Goal: Task Accomplishment & Management: Manage account settings

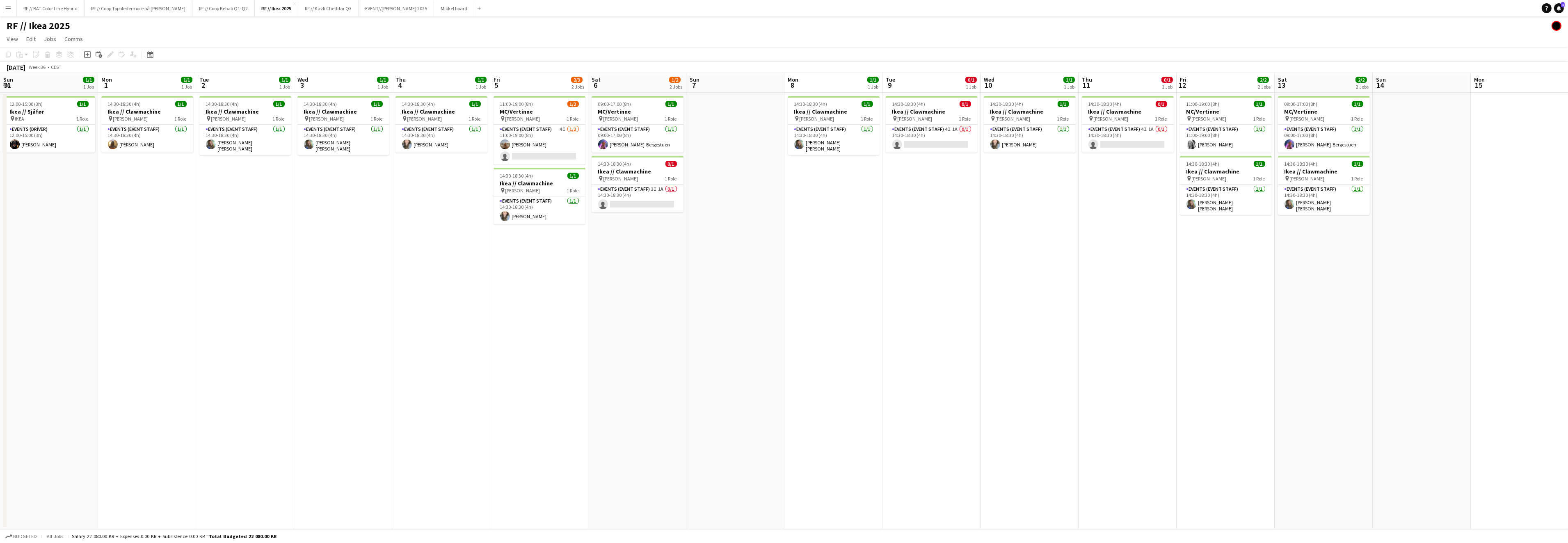
scroll to position [0, 322]
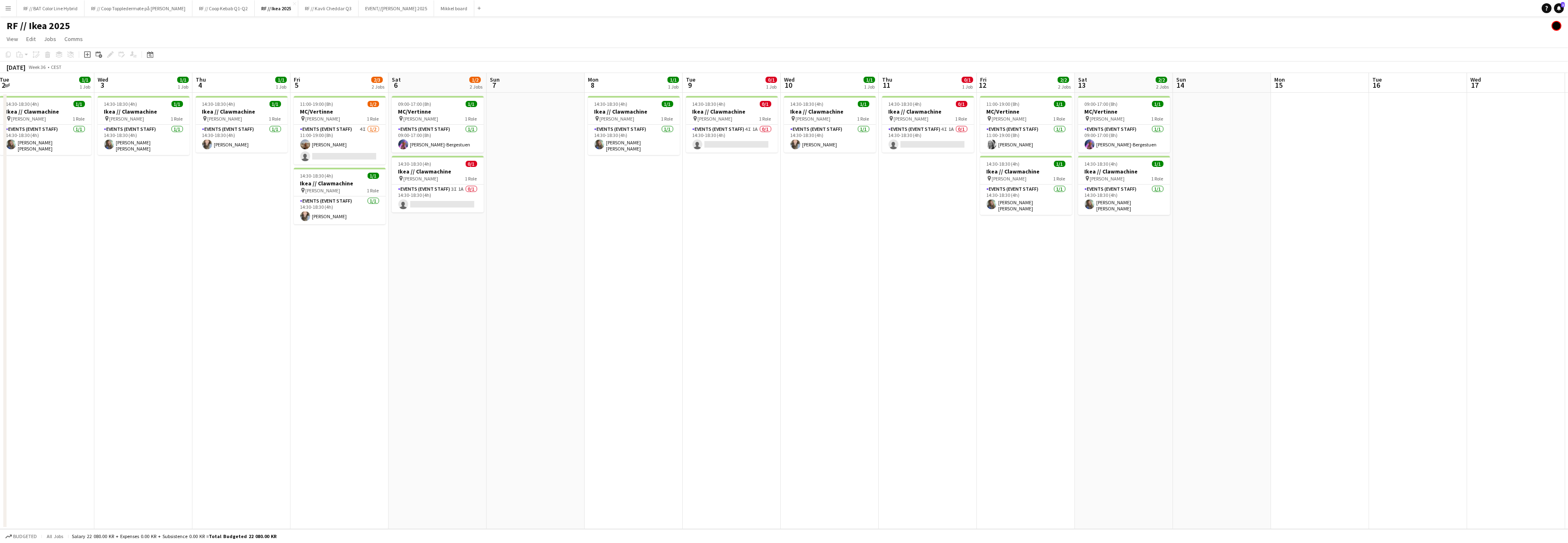
drag, startPoint x: 637, startPoint y: 267, endPoint x: 740, endPoint y: 270, distance: 103.0
click at [747, 267] on app-calendar-viewport "Sun 31 1/1 1 Job Mon 1 1/1 1 Job Tue 2 1/1 1 Job Wed 3 1/1 1 Job Thu 4 1/1 1 Jo…" at bounding box center [784, 300] width 1568 height 456
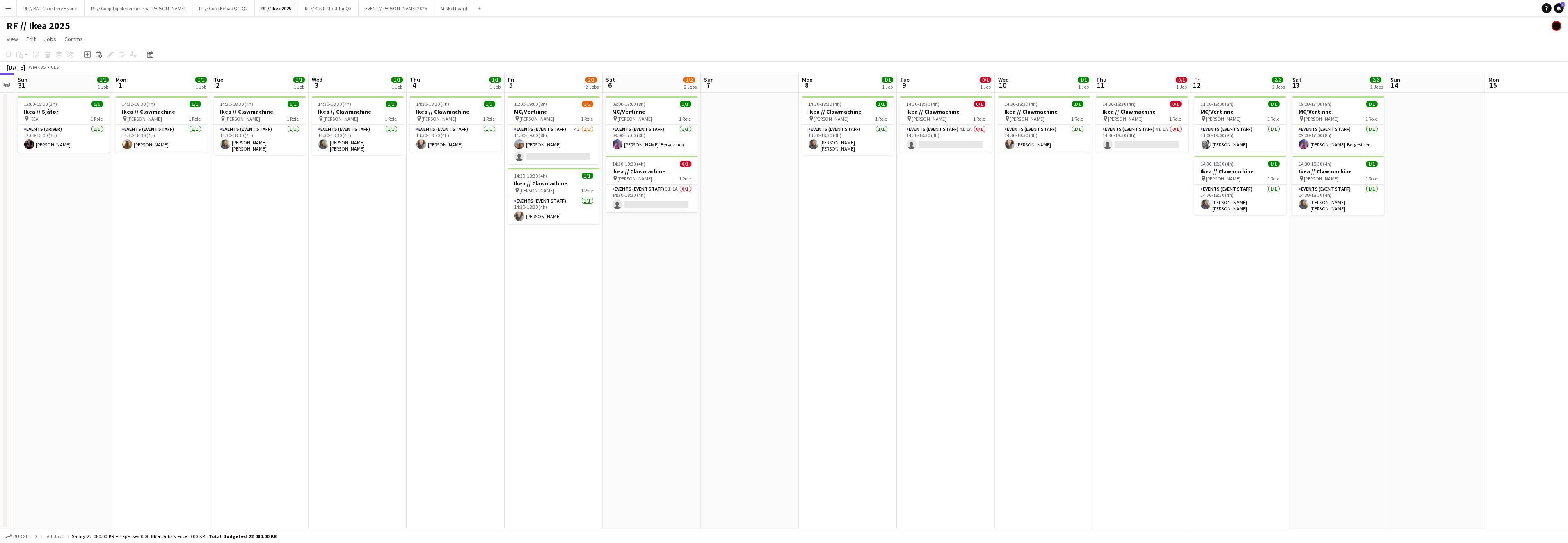
drag, startPoint x: 555, startPoint y: 298, endPoint x: 813, endPoint y: 277, distance: 258.9
click at [813, 276] on app-calendar-viewport "Fri 29 Sat 30 Sun 31 1/1 1 Job Mon 1 1/1 1 Job Tue 2 1/1 1 Job Wed 3 1/1 1 Job …" at bounding box center [784, 300] width 1568 height 456
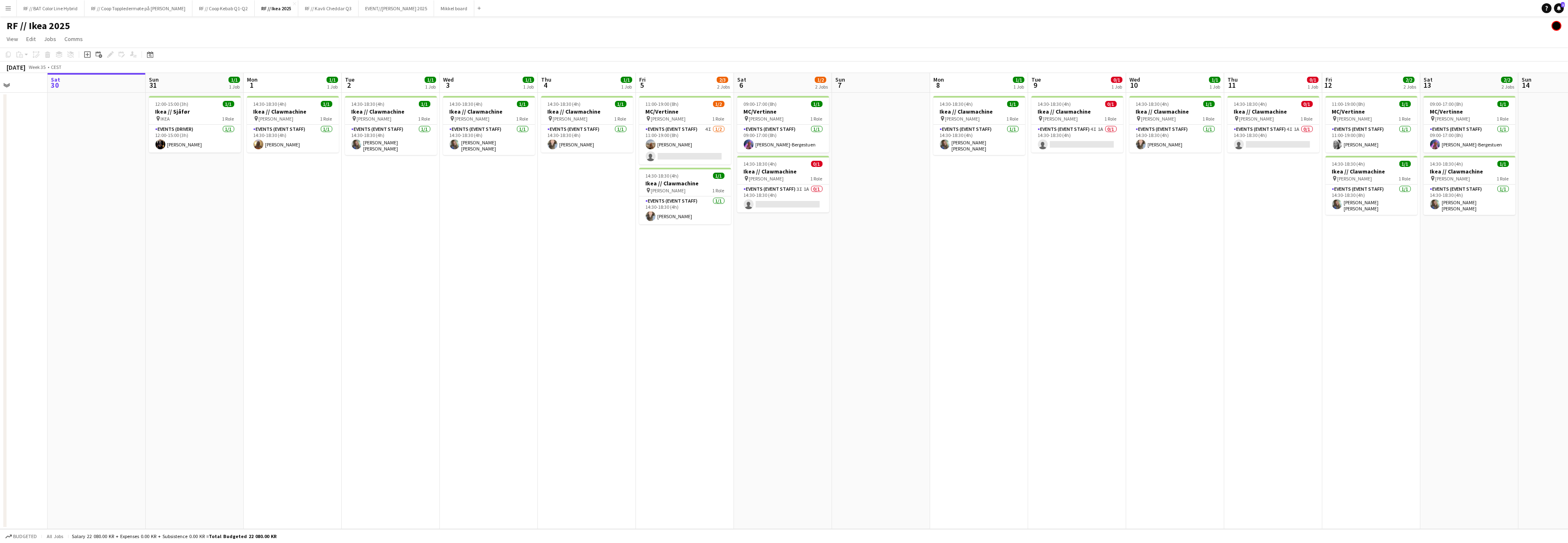
drag, startPoint x: 860, startPoint y: 291, endPoint x: 898, endPoint y: 296, distance: 38.3
click at [898, 296] on app-calendar-viewport "Wed 27 Thu 28 Fri 29 Sat 30 Sun 31 1/1 1 Job Mon 1 1/1 1 Job Tue 2 1/1 1 Job We…" at bounding box center [784, 300] width 1568 height 456
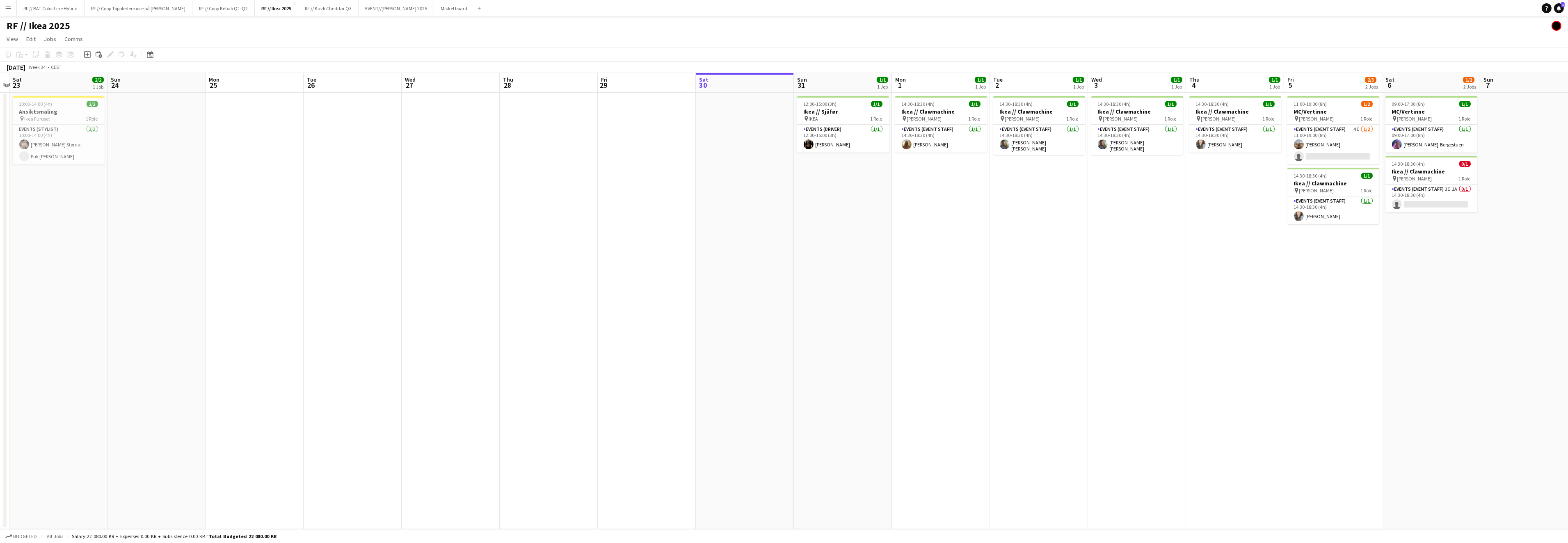
drag, startPoint x: 703, startPoint y: 303, endPoint x: 855, endPoint y: 294, distance: 152.3
click at [855, 294] on app-calendar-viewport "Thu 21 Fri 22 Sat 23 2/2 1 Job Sun 24 Mon 25 Tue 26 Wed 27 Thu 28 Fri 29 Sat 30…" at bounding box center [784, 300] width 1568 height 456
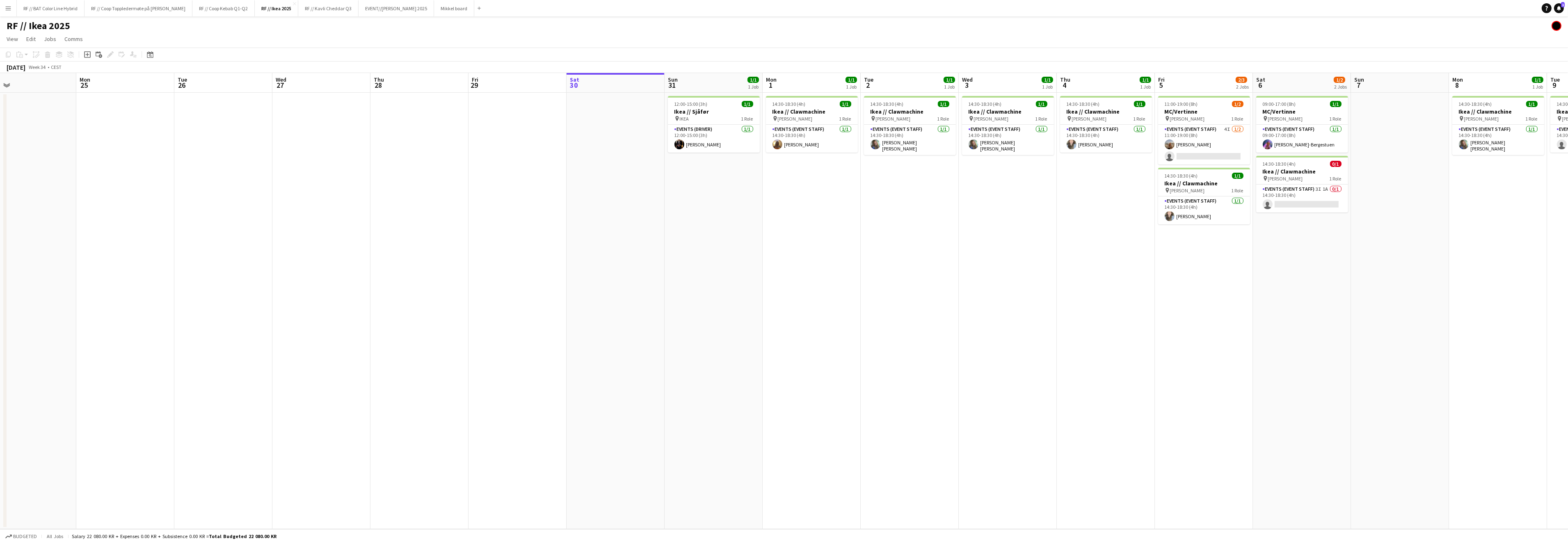
drag, startPoint x: 850, startPoint y: 248, endPoint x: 722, endPoint y: 246, distance: 128.0
click at [722, 246] on app-calendar-viewport "Thu 21 Fri 22 Sat 23 2/2 1 Job Sun 24 Mon 25 Tue 26 Wed 27 Thu 28 Fri 29 Sat 30…" at bounding box center [784, 300] width 1568 height 456
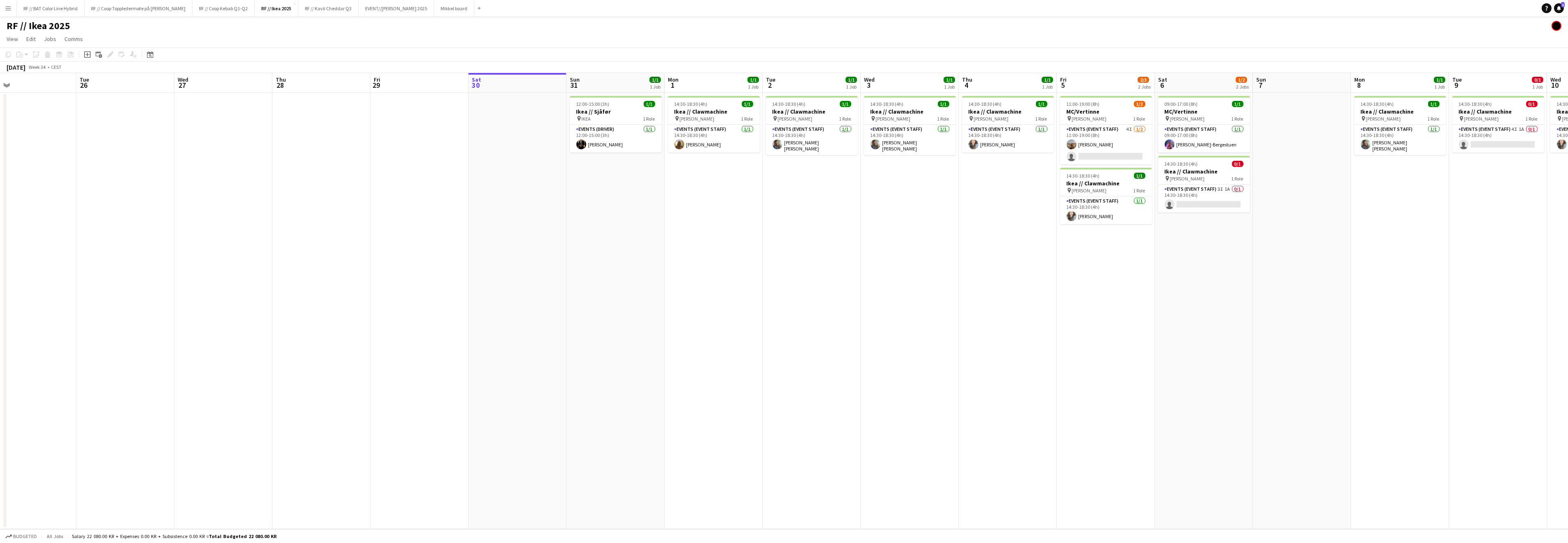
scroll to position [0, 325]
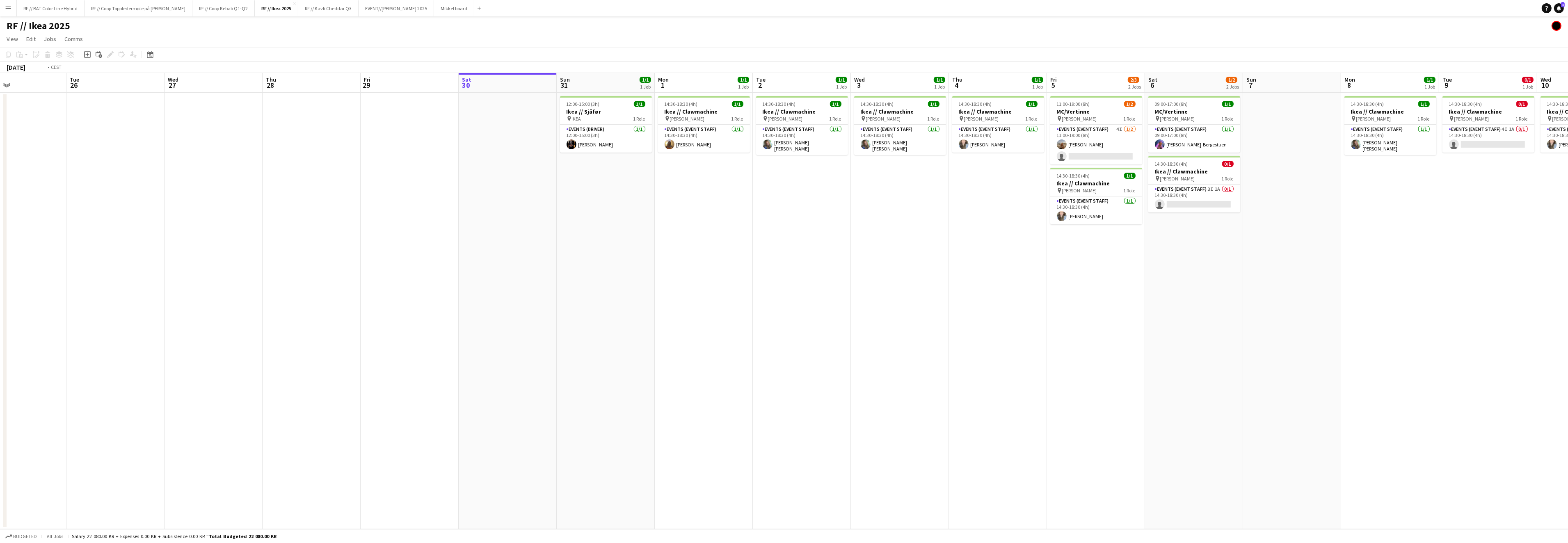
drag, startPoint x: 808, startPoint y: 234, endPoint x: 746, endPoint y: 236, distance: 62.0
click at [746, 236] on app-calendar-viewport "Fri 22 Sat 23 2/2 1 Job Sun 24 Mon 25 Tue 26 Wed 27 Thu 28 Fri 29 Sat 30 Sun 31…" at bounding box center [784, 300] width 1568 height 456
click at [877, 195] on app-date-cell "14:30-18:30 (4h) 1/1 Ikea // Clawmachine pin [PERSON_NAME] 1 Role Events (Event…" at bounding box center [900, 310] width 98 height 436
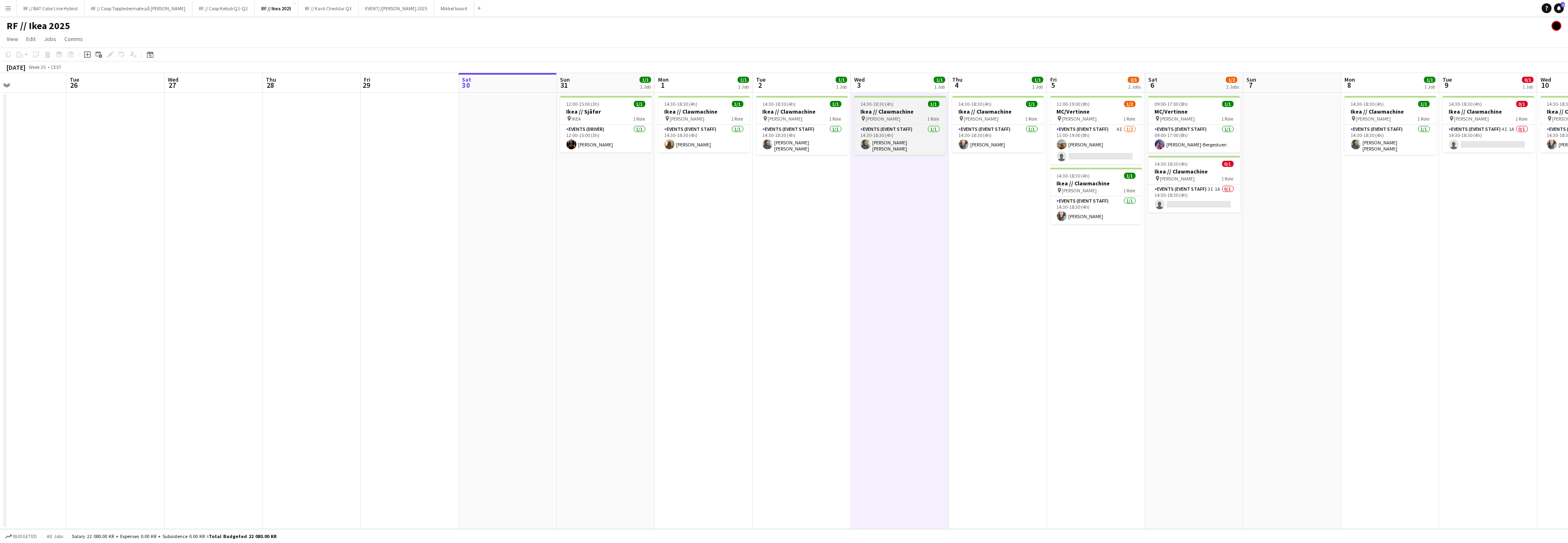
click at [894, 113] on h3 "Ikea // Clawmachine" at bounding box center [900, 112] width 92 height 8
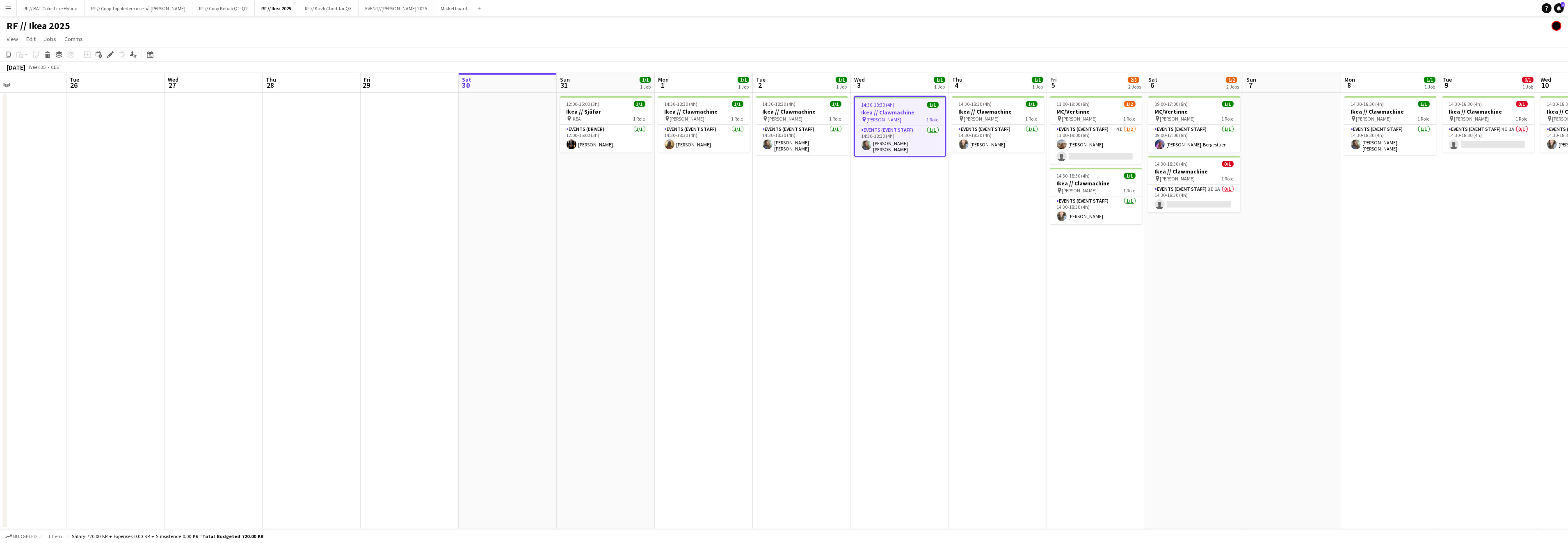
click at [907, 201] on app-date-cell "14:30-18:30 (4h) 1/1 Ikea // Clawmachine pin [PERSON_NAME] 1 Role Events (Event…" at bounding box center [900, 310] width 98 height 436
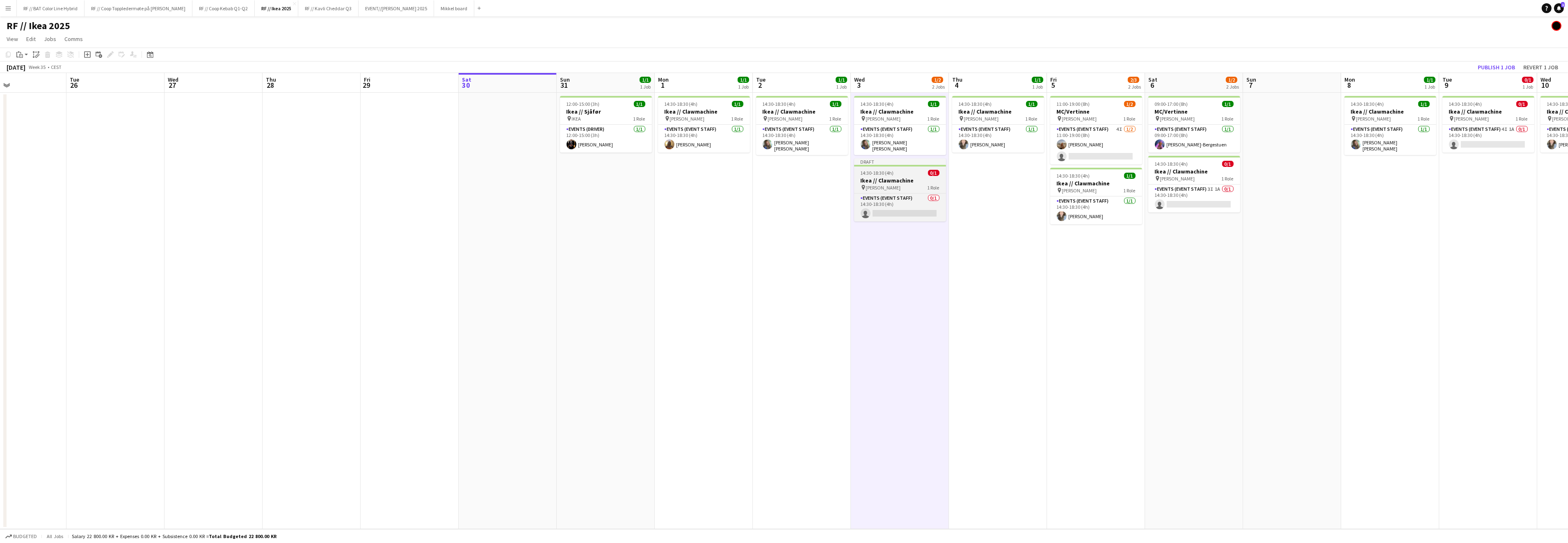
click at [889, 179] on h3 "Ikea // Clawmachine" at bounding box center [900, 180] width 92 height 8
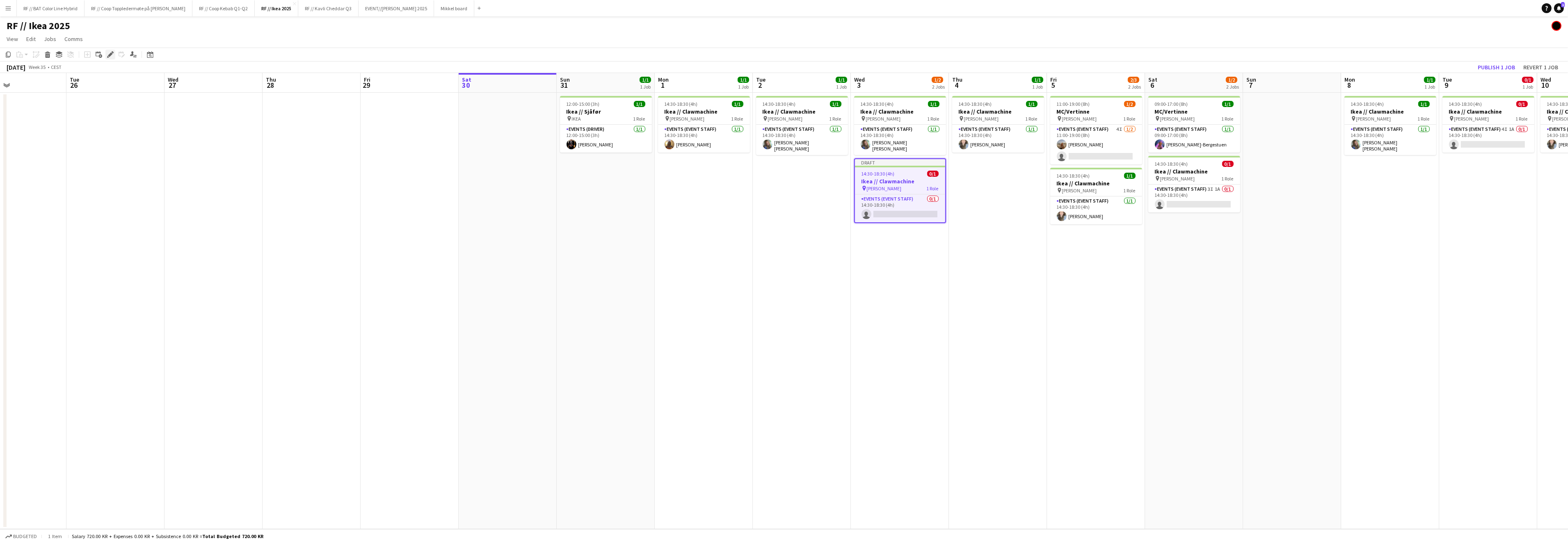
click at [110, 53] on icon at bounding box center [110, 55] width 5 height 5
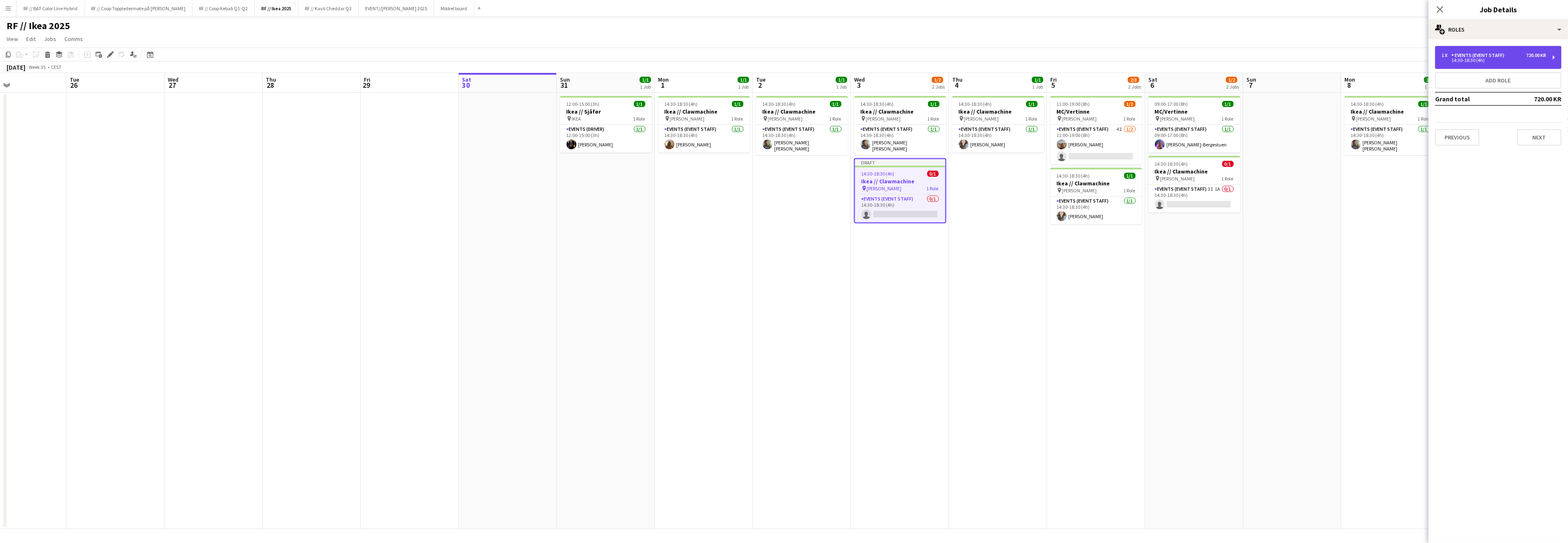
click at [1462, 62] on div "14:30-18:30 (4h)" at bounding box center [1494, 60] width 104 height 4
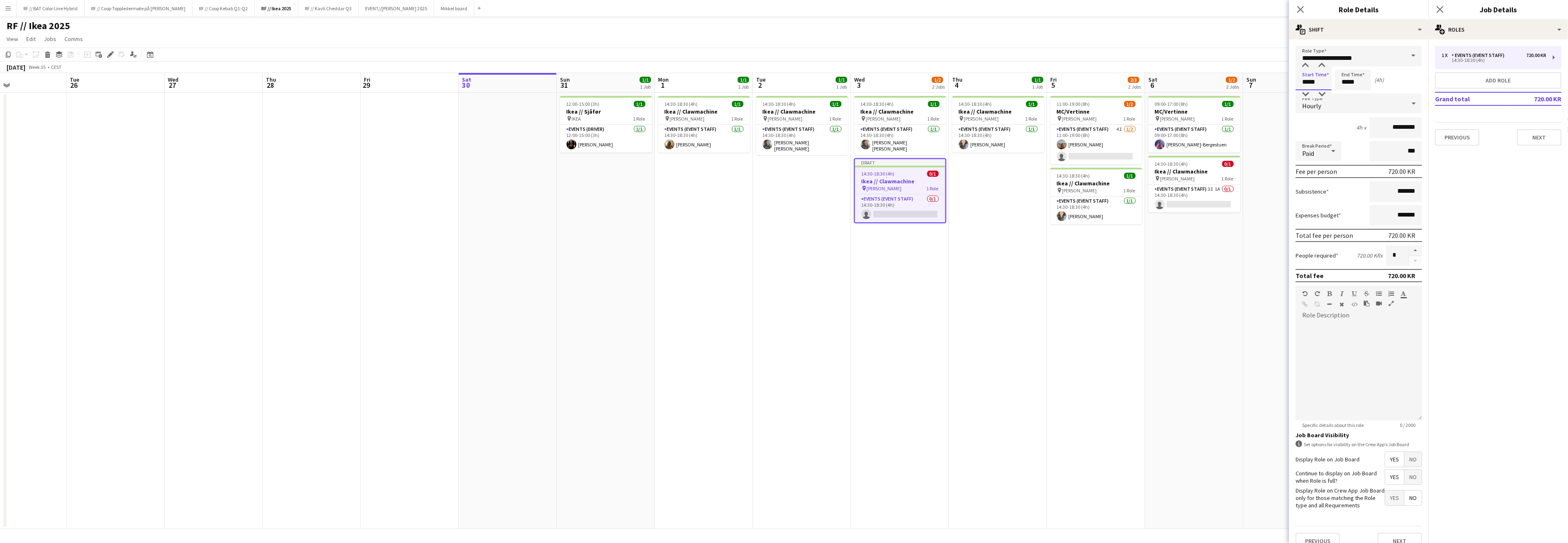
drag, startPoint x: 1286, startPoint y: 83, endPoint x: 1276, endPoint y: 86, distance: 10.4
click at [1276, 84] on body "Menu Boards Boards Boards All jobs Status Workforce Workforce My Workforce Recr…" at bounding box center [784, 271] width 1568 height 543
type input "*****"
click at [1146, 329] on app-date-cell "09:00-17:00 (8h) 1/1 MC/Vertinne pin [PERSON_NAME] 1 Role Events (Event Staff) …" at bounding box center [1194, 310] width 98 height 436
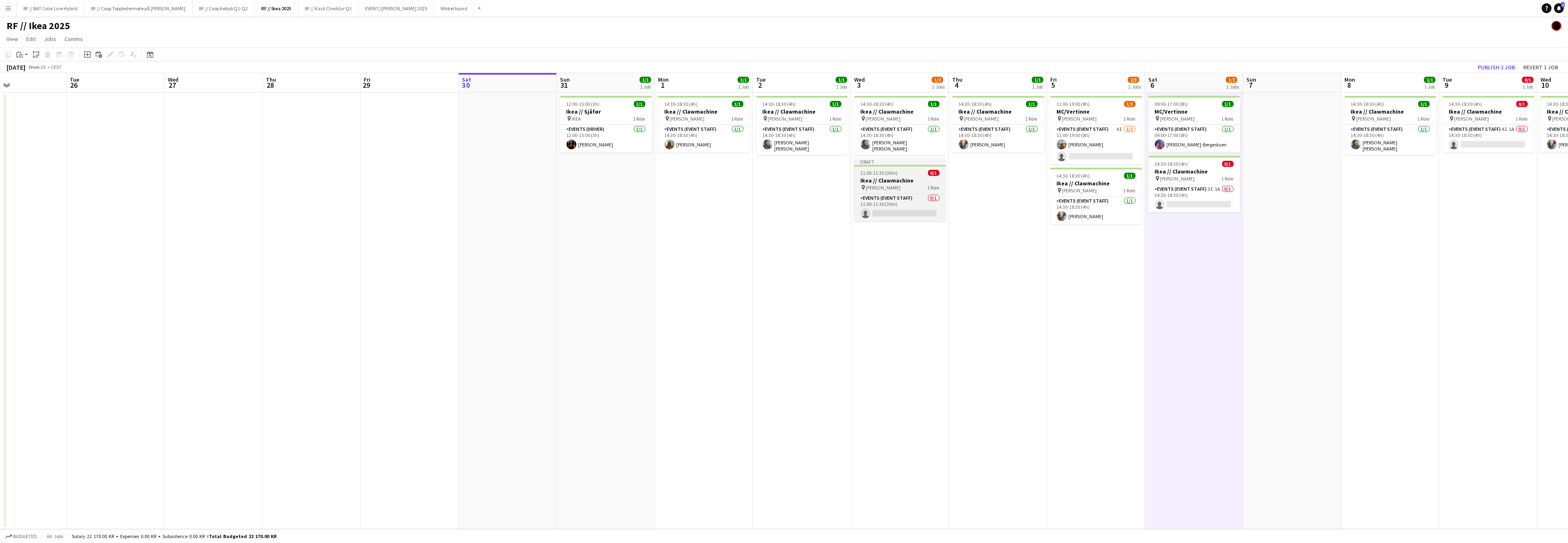
click at [894, 185] on span "[PERSON_NAME]" at bounding box center [883, 188] width 35 height 6
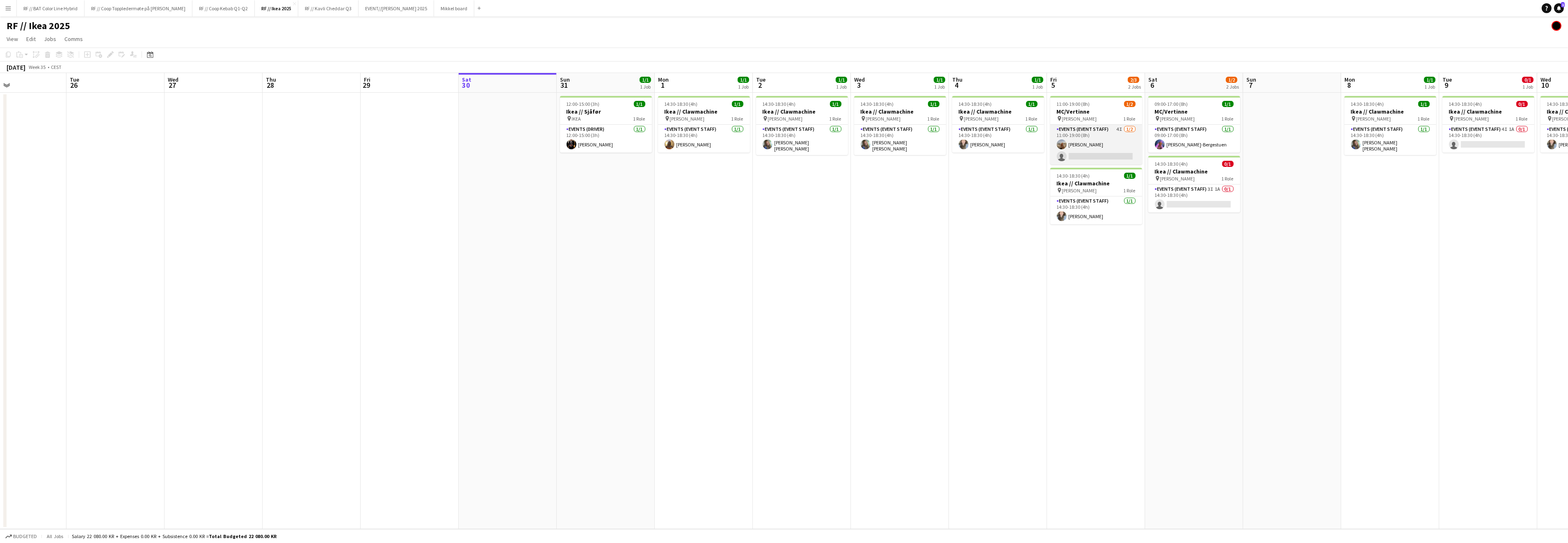
click at [1078, 156] on app-card-role "Events (Event Staff) 4I [DATE] 11:00-19:00 (8h) [PERSON_NAME] single-neutral-ac…" at bounding box center [1096, 144] width 92 height 40
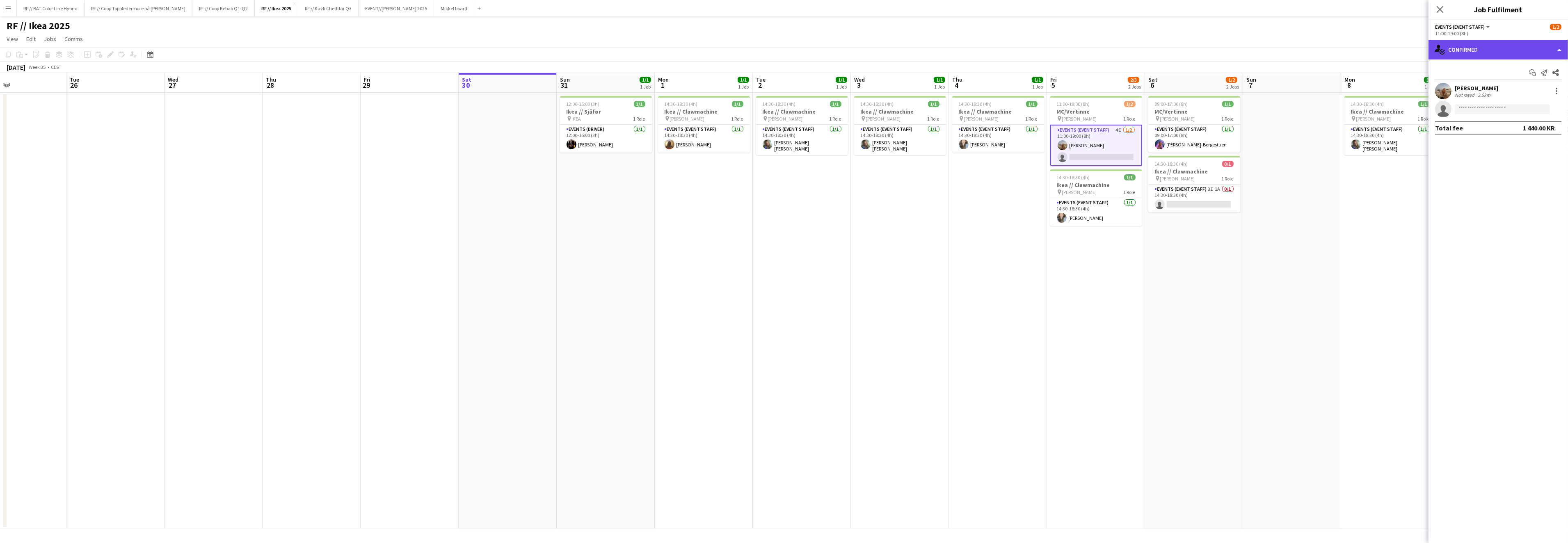
click at [1556, 43] on div "single-neutral-actions-check-2 Confirmed" at bounding box center [1499, 50] width 140 height 20
click at [1525, 134] on div "single-neutral-actions-information Applicants" at bounding box center [1525, 134] width 81 height 17
click at [1442, 10] on icon "Close pop-in" at bounding box center [1439, 9] width 8 height 8
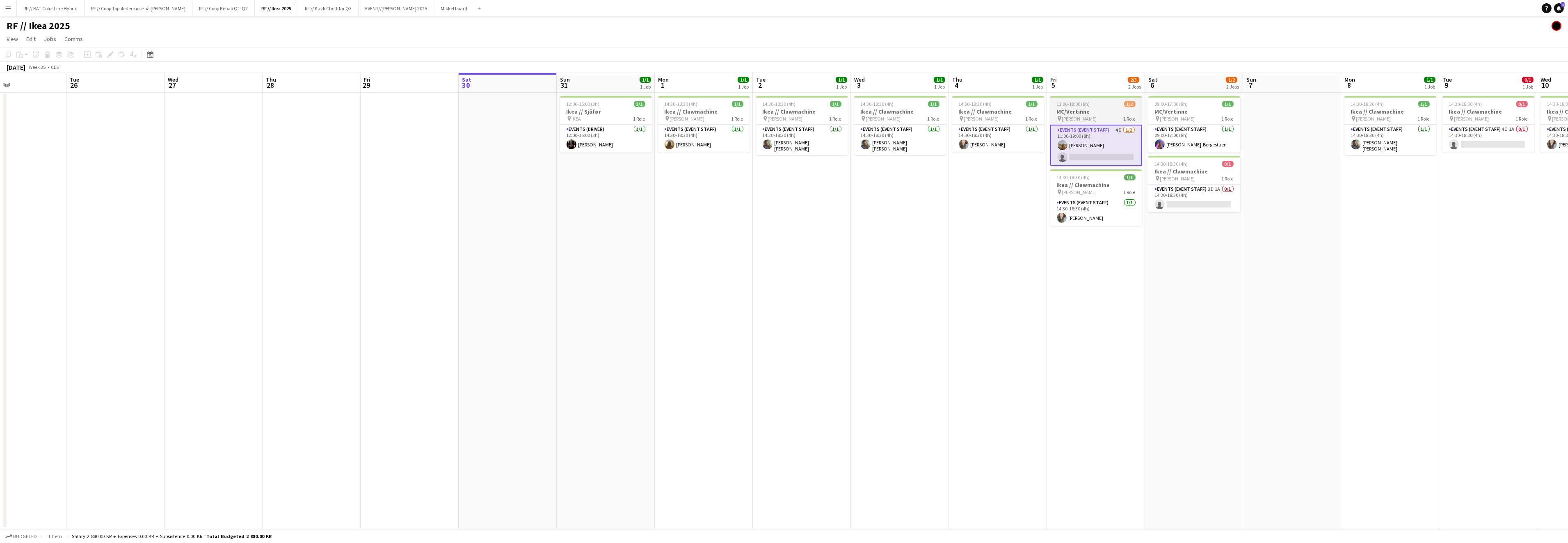
scroll to position [0, 326]
click at [1116, 106] on div "11:00-19:00 (8h) 1/2" at bounding box center [1096, 104] width 92 height 6
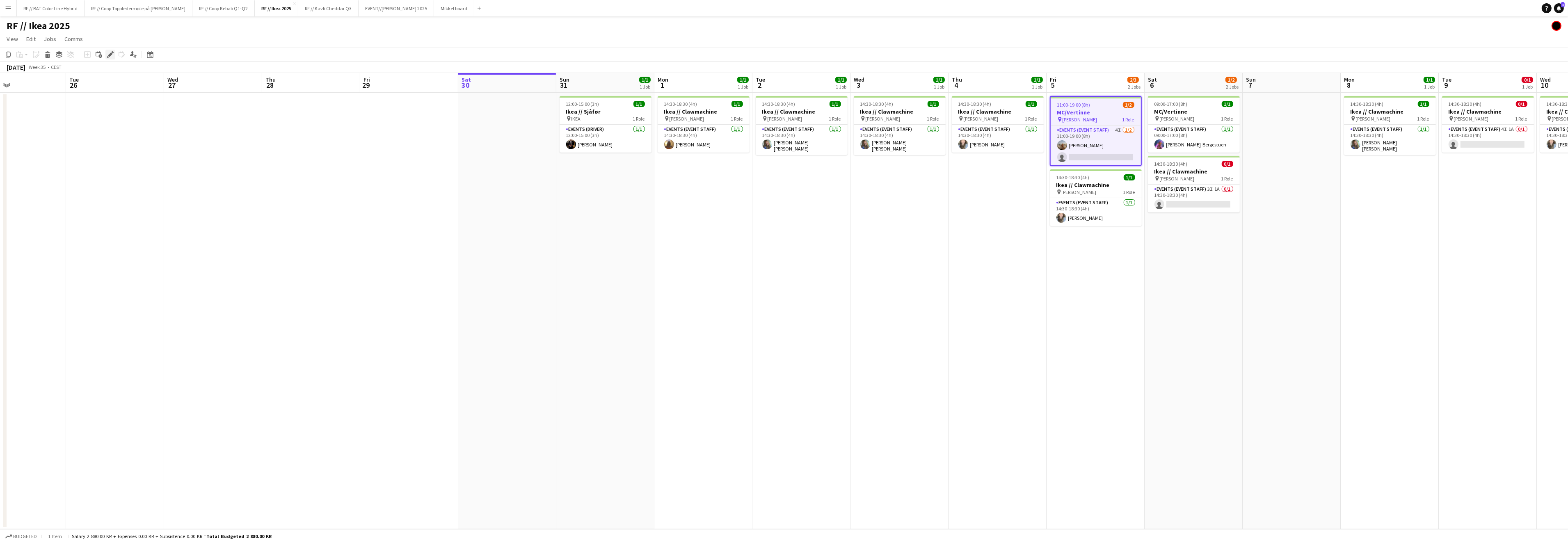
click at [112, 54] on icon "Edit" at bounding box center [110, 54] width 7 height 7
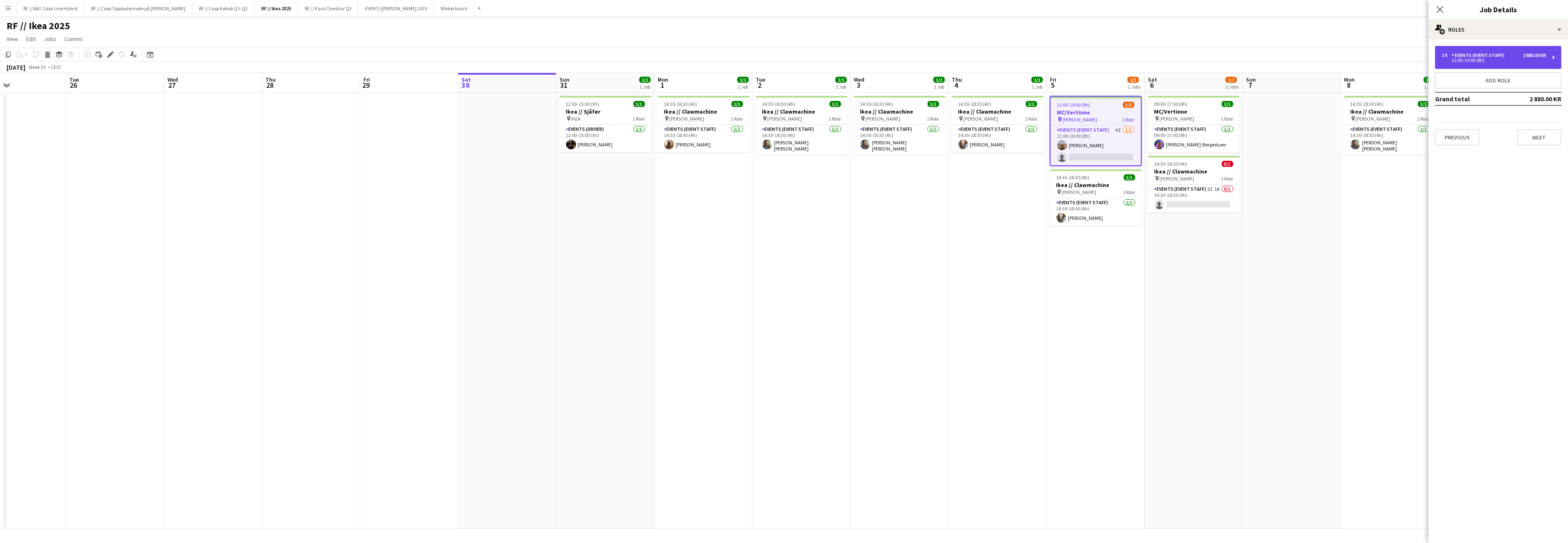
click at [1492, 61] on div "11:00-19:00 (8h)" at bounding box center [1494, 60] width 104 height 4
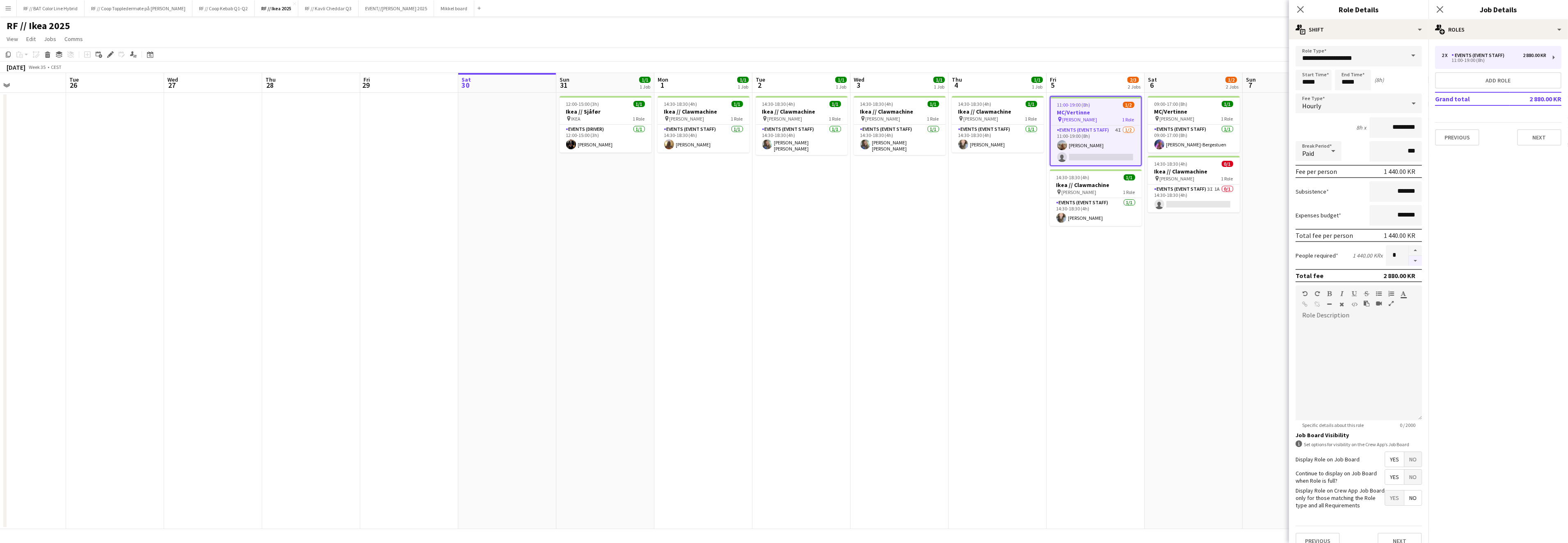
click at [1409, 258] on button "button" at bounding box center [1415, 261] width 13 height 11
type input "*"
click at [1396, 533] on button "Next" at bounding box center [1400, 532] width 44 height 17
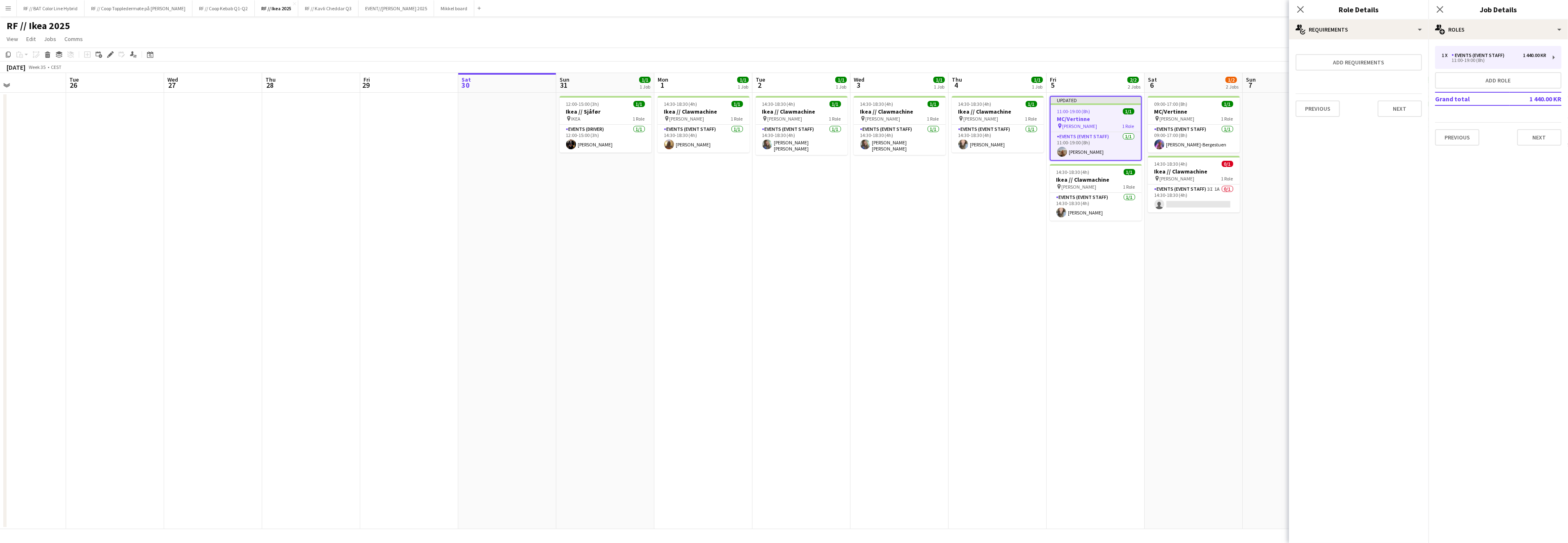
click at [1197, 370] on app-date-cell "09:00-17:00 (8h) 1/1 MC/Vertinne pin [PERSON_NAME] 1 Role Events (Event Staff) …" at bounding box center [1194, 310] width 98 height 436
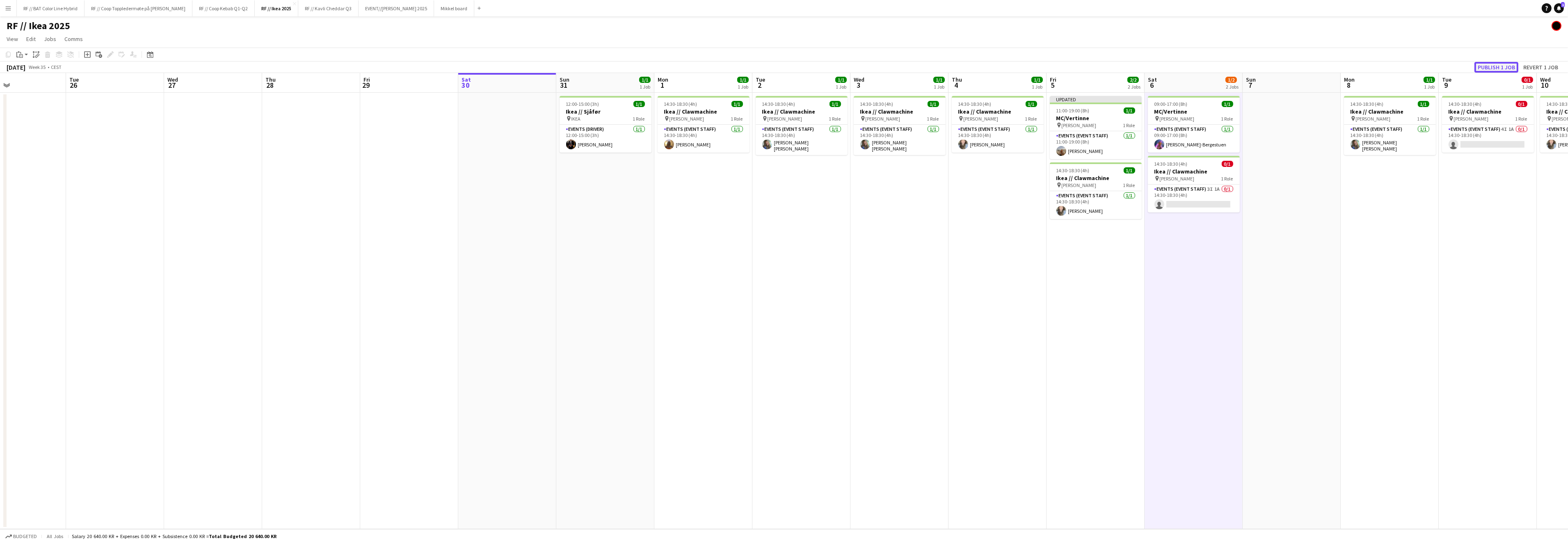
click at [1508, 64] on button "Publish 1 job" at bounding box center [1497, 67] width 44 height 11
click at [1064, 146] on app-user-avatar at bounding box center [1061, 144] width 10 height 10
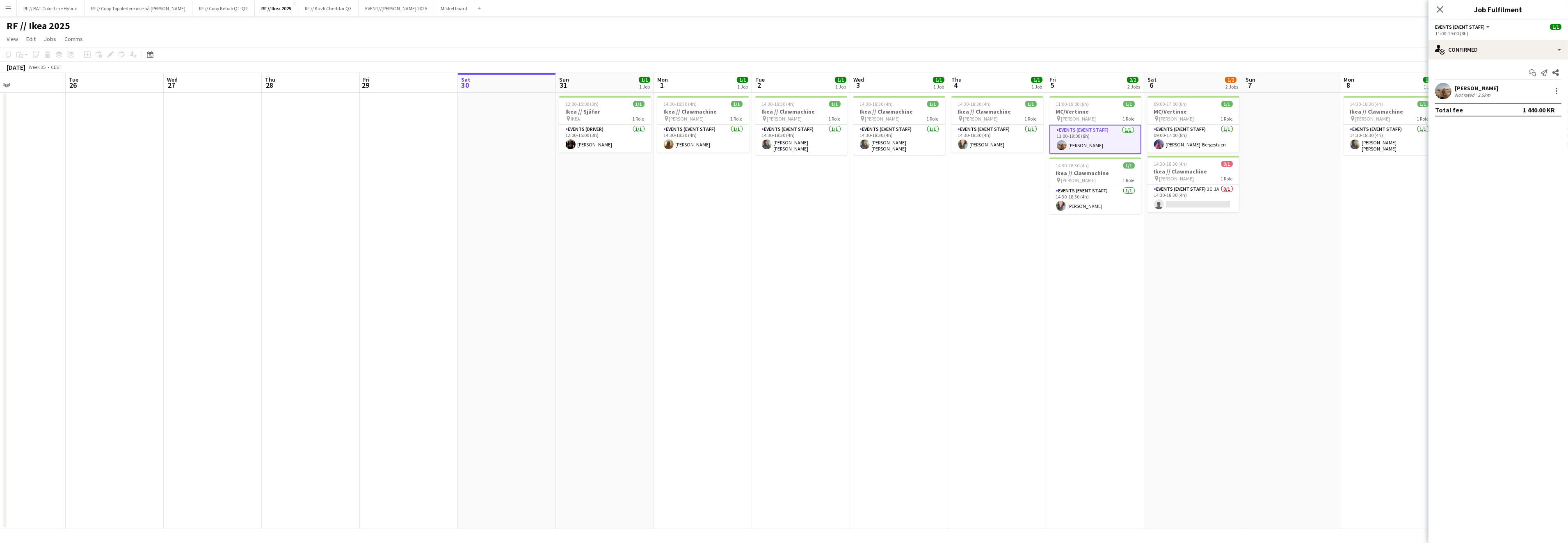
click at [1443, 92] on app-user-avatar at bounding box center [1443, 91] width 17 height 17
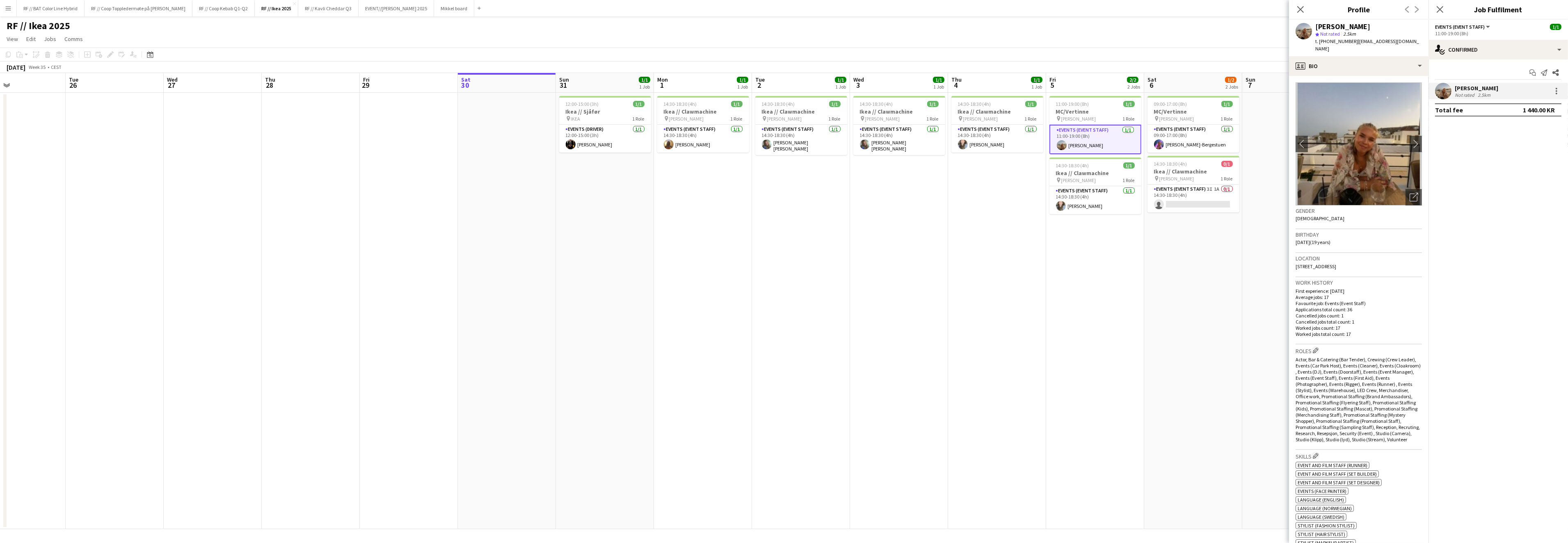
drag, startPoint x: 1407, startPoint y: 41, endPoint x: 1349, endPoint y: 40, distance: 58.0
click at [1349, 40] on div "[PERSON_NAME] star Not rated 2.5km t. [PHONE_NUMBER] | [EMAIL_ADDRESS][DOMAIN_N…" at bounding box center [1359, 38] width 140 height 37
copy span "[EMAIL_ADDRESS][DOMAIN_NAME]"
click at [846, 252] on app-date-cell "14:30-18:30 (4h) 1/1 Ikea // Clawmachine pin [PERSON_NAME] 1 Role Events (Event…" at bounding box center [801, 310] width 98 height 436
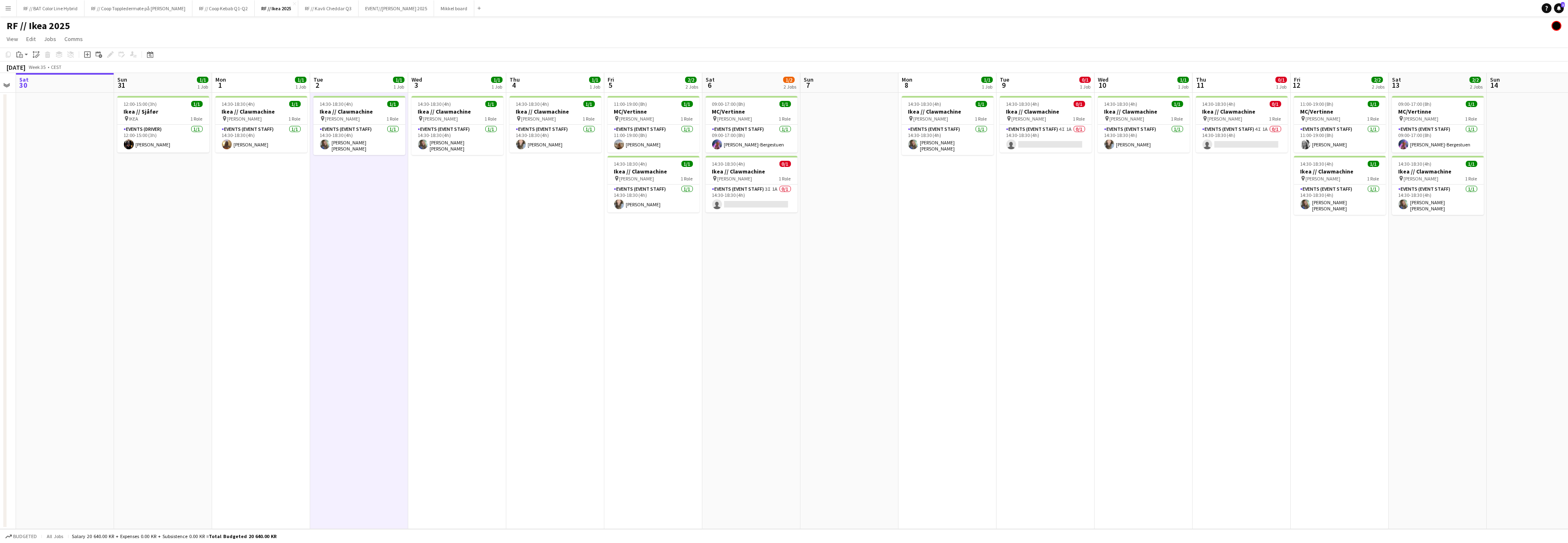
scroll to position [0, 302]
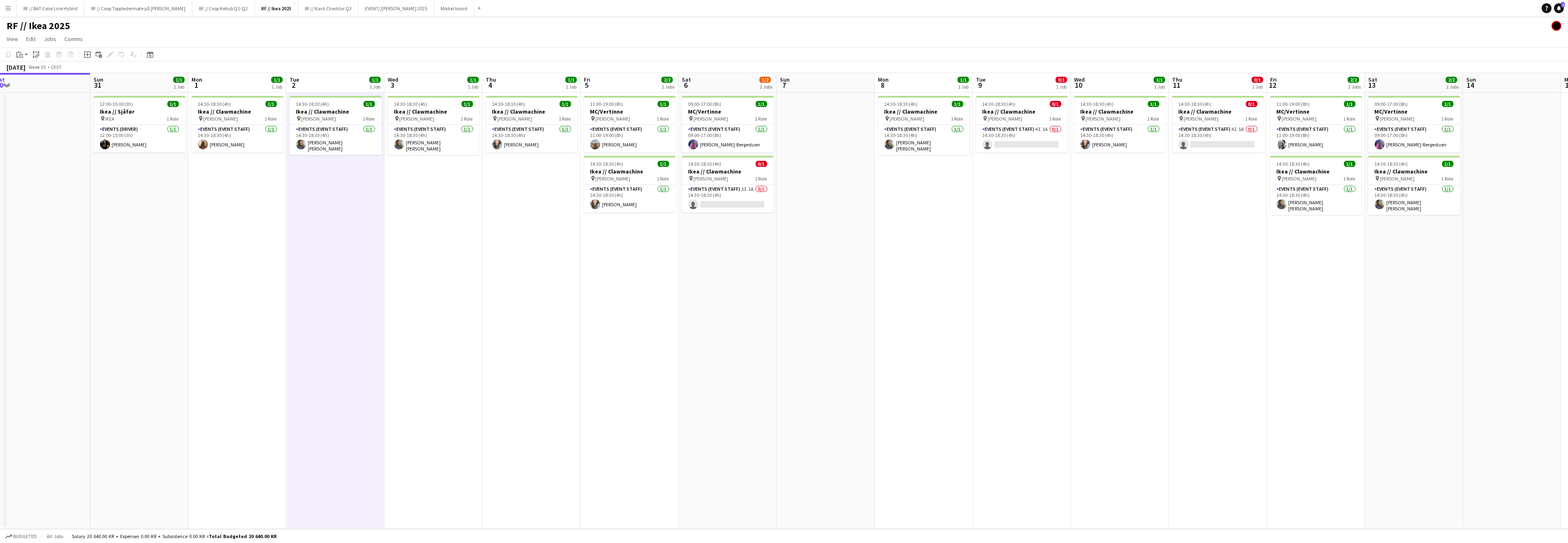
drag, startPoint x: 1353, startPoint y: 262, endPoint x: 888, endPoint y: 272, distance: 465.1
click at [888, 272] on app-calendar-viewport "Wed 27 Thu 28 Fri 29 Sat 30 Sun 31 1/1 1 Job Mon 1 1/1 1 Job Tue 2 1/1 1 Job We…" at bounding box center [784, 300] width 1568 height 456
click at [740, 204] on app-card-role "Events (Event Staff) 3I 1A 0/1 14:30-18:30 (4h) single-neutral-actions" at bounding box center [728, 198] width 92 height 28
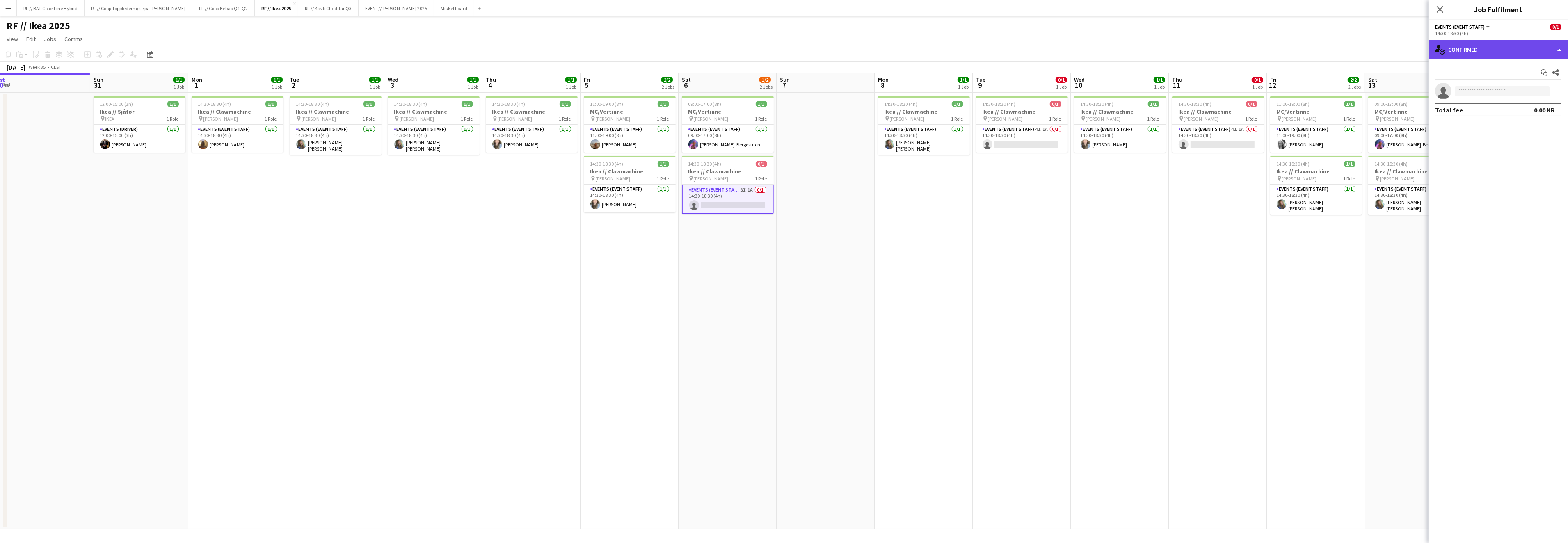
click at [1554, 48] on div "single-neutral-actions-check-2 Confirmed" at bounding box center [1499, 50] width 140 height 20
click at [1518, 133] on div "single-neutral-actions-information Applicants" at bounding box center [1525, 134] width 81 height 17
click at [1037, 143] on app-card-role "Events (Event Staff) 4I 1A 0/1 14:30-18:30 (4h) single-neutral-actions" at bounding box center [1022, 138] width 92 height 28
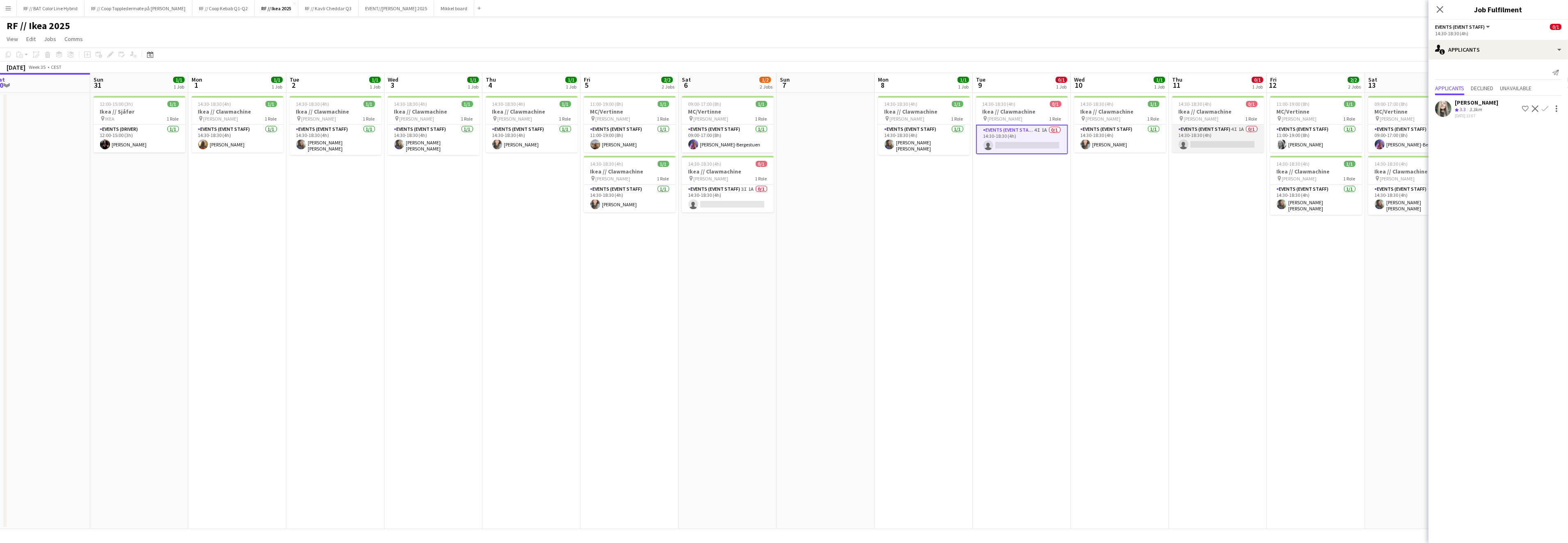
click at [1198, 140] on app-card-role "Events (Event Staff) 4I 1A 0/1 14:30-18:30 (4h) single-neutral-actions" at bounding box center [1218, 138] width 92 height 28
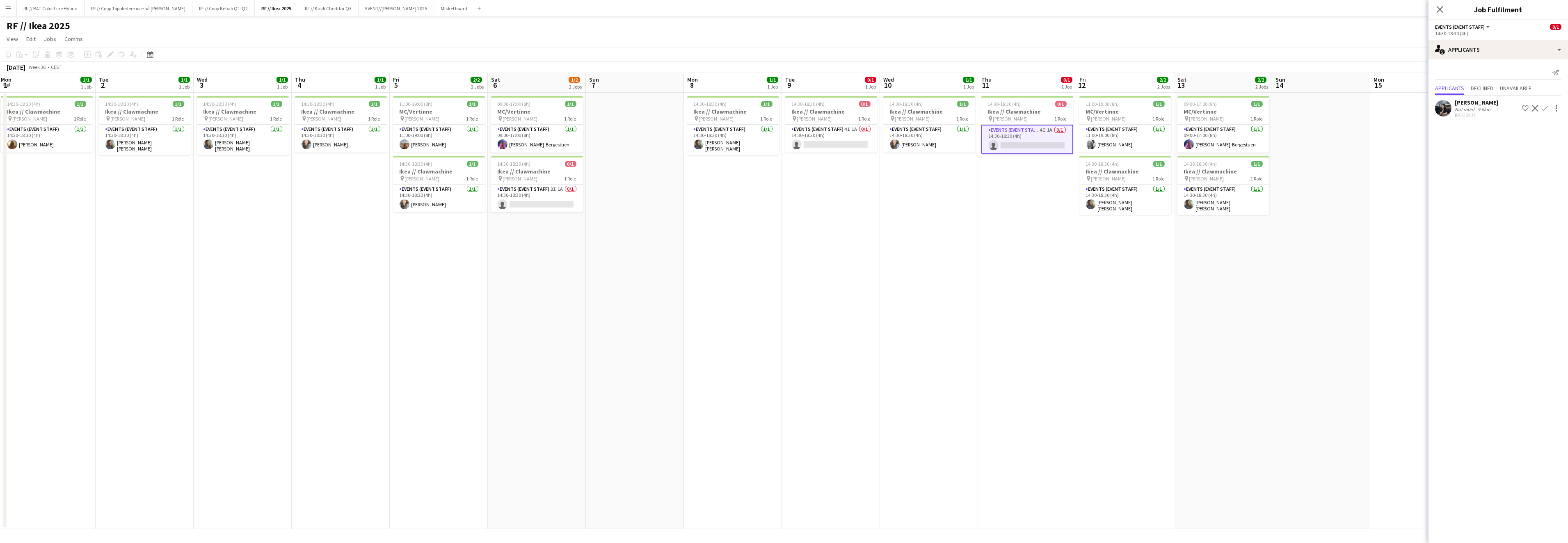
scroll to position [0, 296]
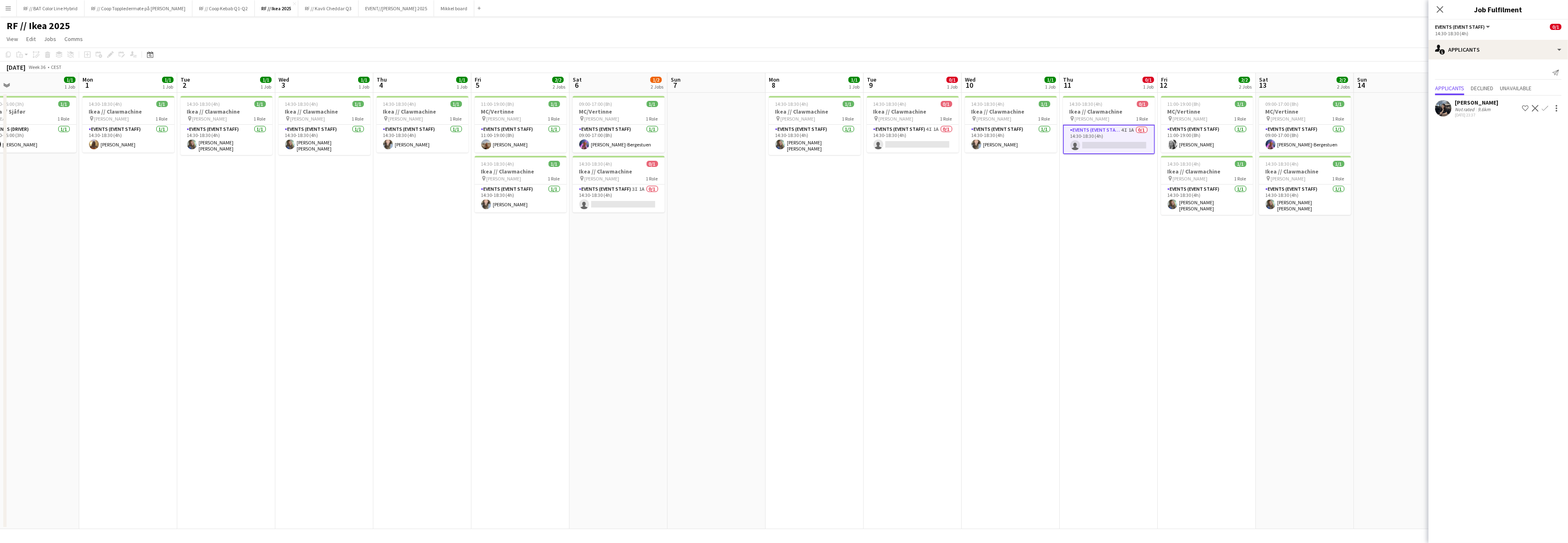
drag, startPoint x: 1196, startPoint y: 186, endPoint x: 1161, endPoint y: 204, distance: 39.4
click at [1158, 204] on app-calendar-viewport "Fri 29 Sat 30 Sun 31 1/1 1 Job Mon 1 1/1 1 Job Tue 2 1/1 1 Job Wed 3 1/1 1 Job …" at bounding box center [784, 300] width 1568 height 456
